Goal: Feedback & Contribution: Submit feedback/report problem

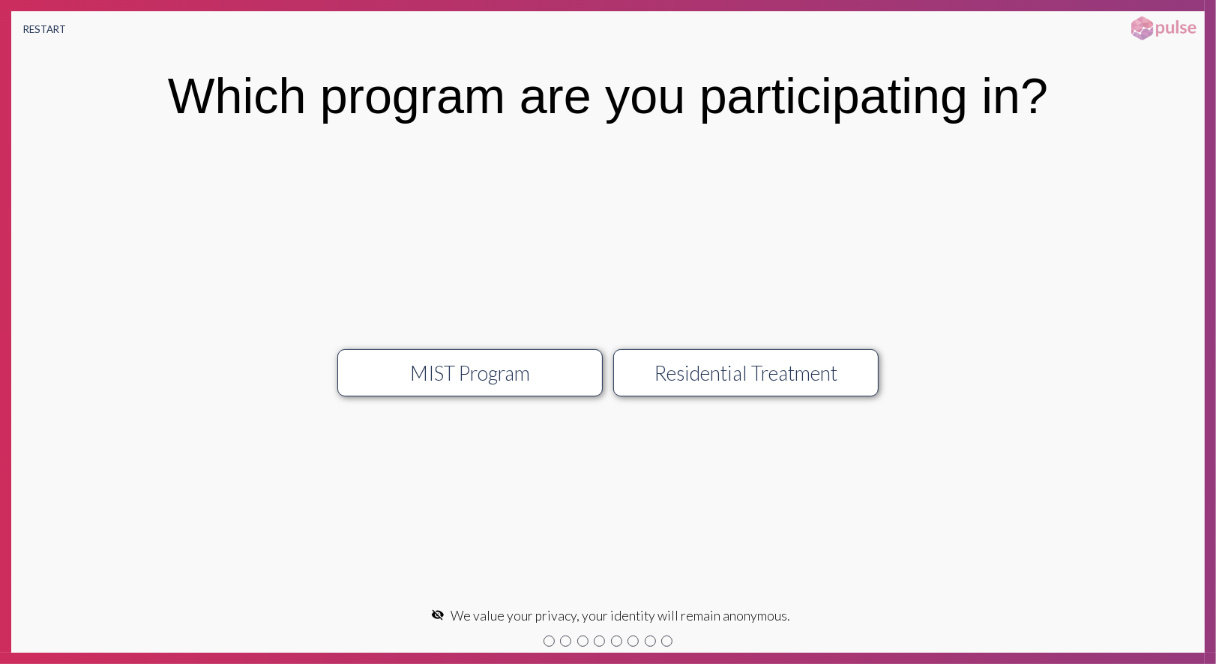
click at [498, 373] on div "MIST Program" at bounding box center [471, 373] width 238 height 24
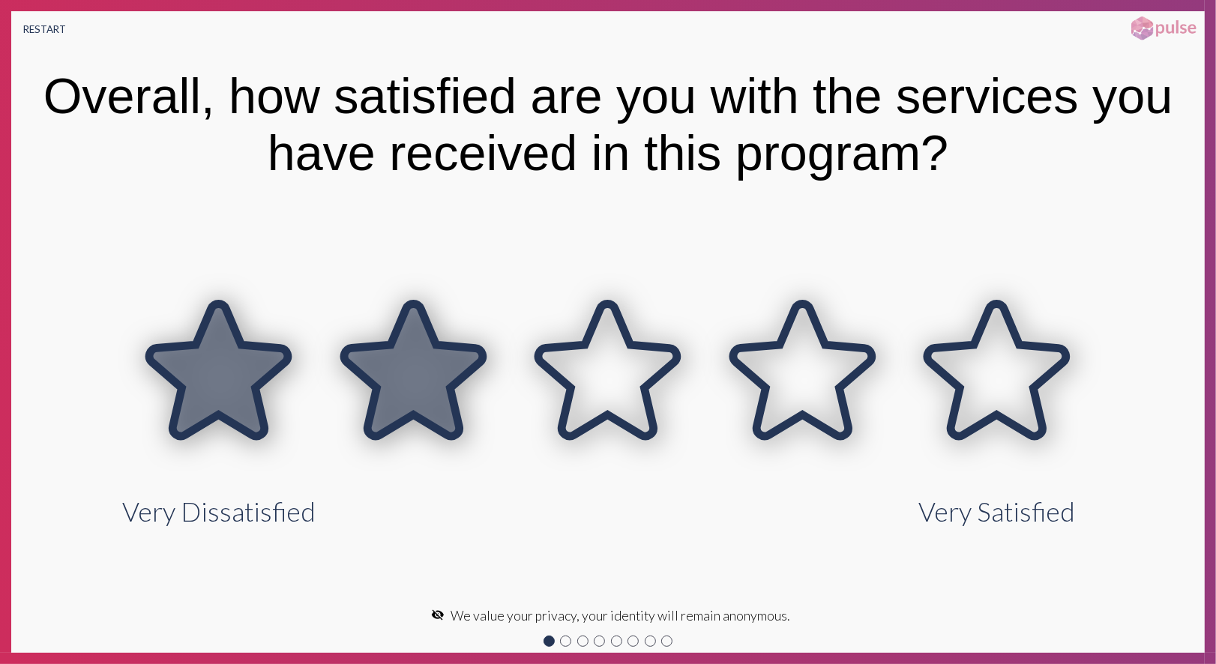
click at [498, 373] on icon at bounding box center [413, 372] width 195 height 195
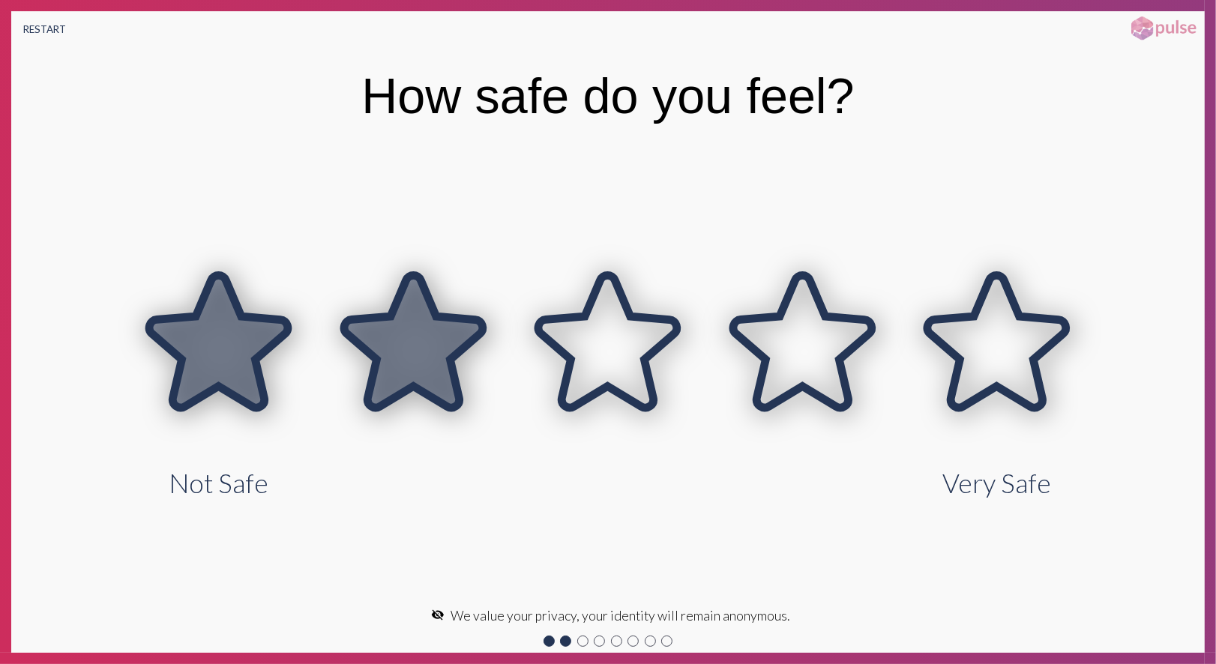
click at [498, 373] on icon at bounding box center [413, 344] width 195 height 195
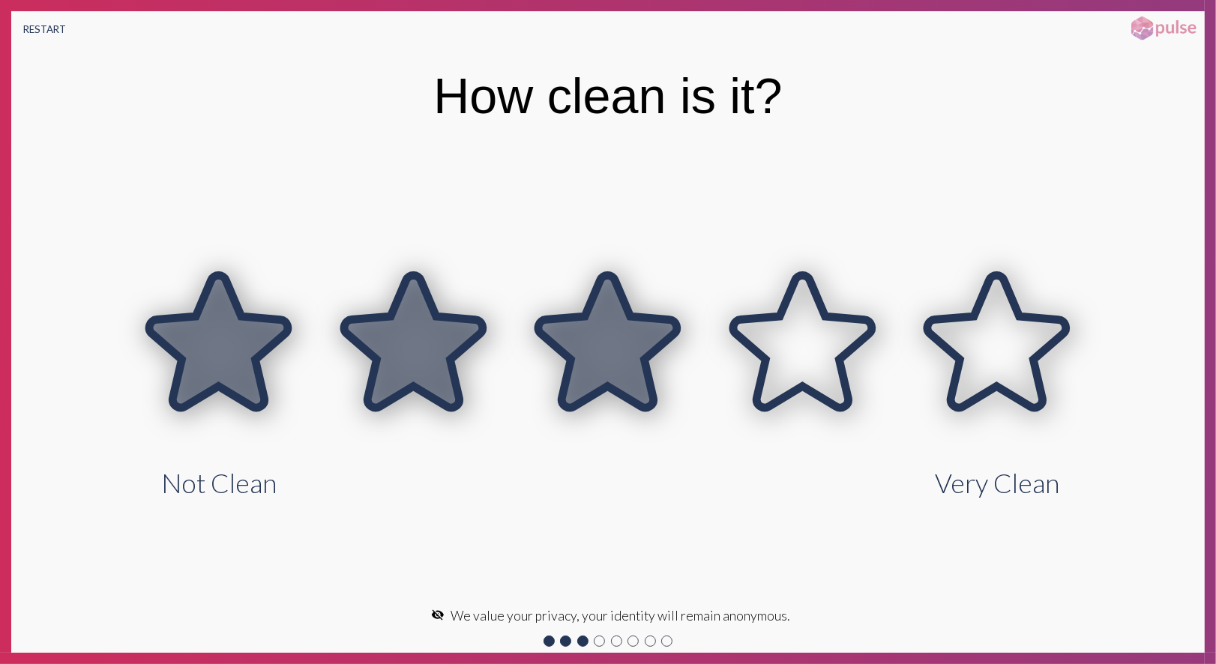
click at [606, 364] on icon at bounding box center [607, 341] width 139 height 133
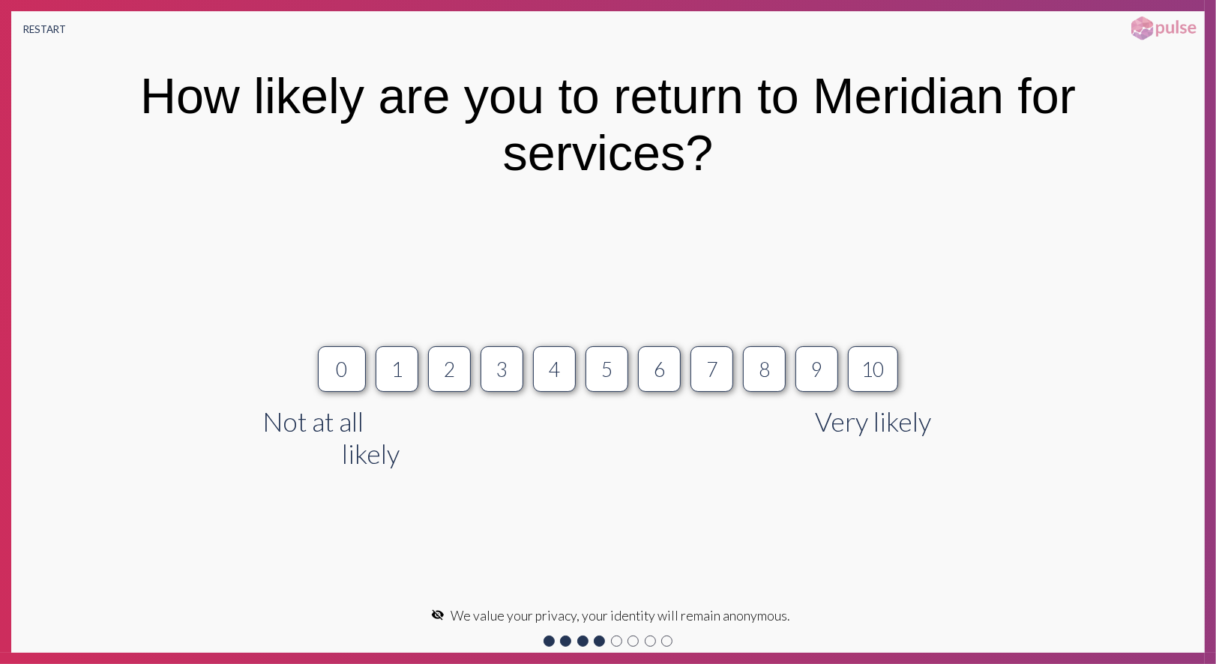
click at [610, 364] on div "5" at bounding box center [607, 370] width 14 height 24
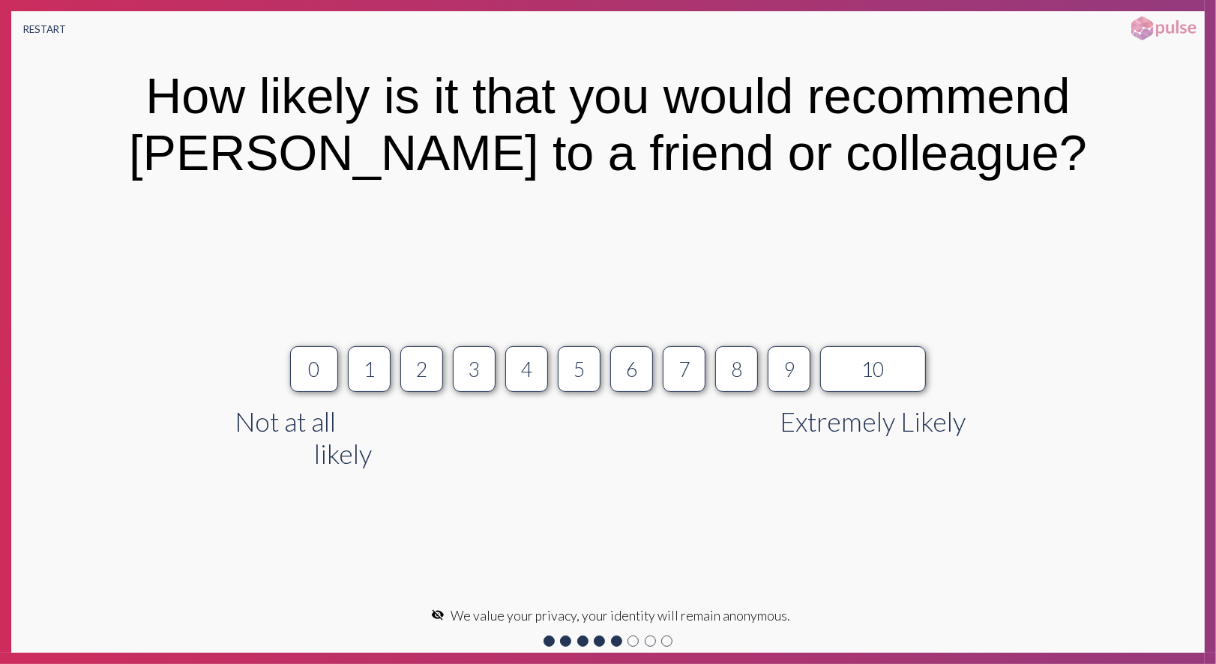
click at [610, 364] on button "6" at bounding box center [631, 369] width 43 height 46
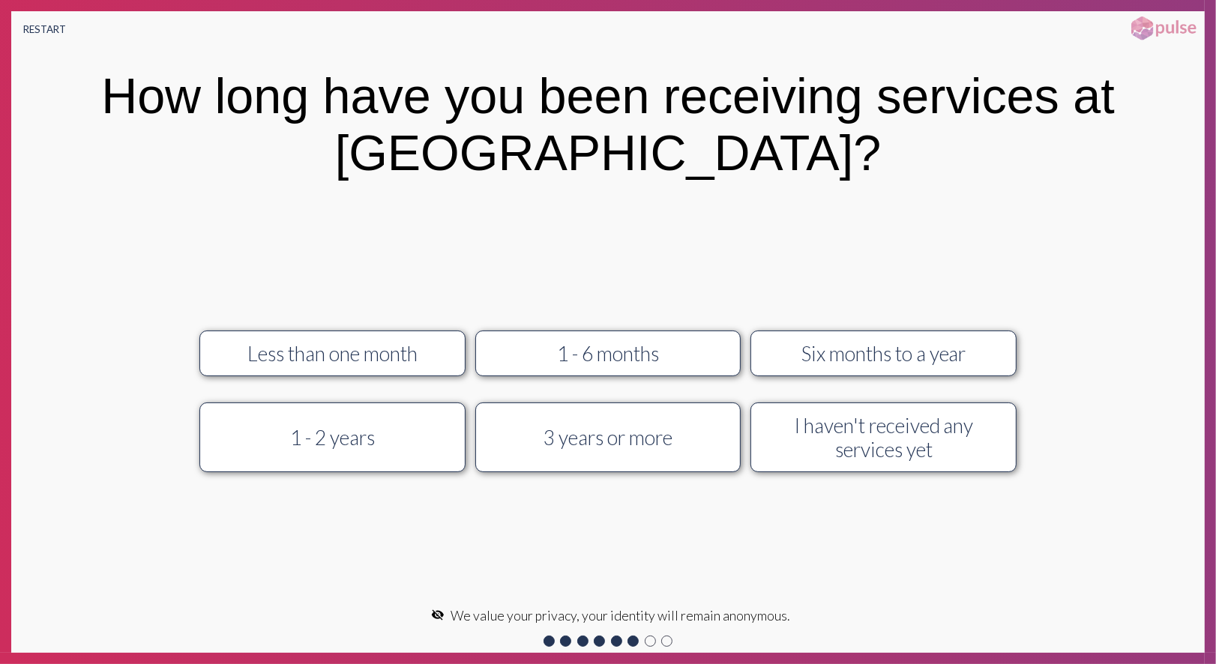
click at [610, 364] on div "1 - 6 months" at bounding box center [609, 354] width 238 height 24
